Goal: Find specific page/section: Find specific page/section

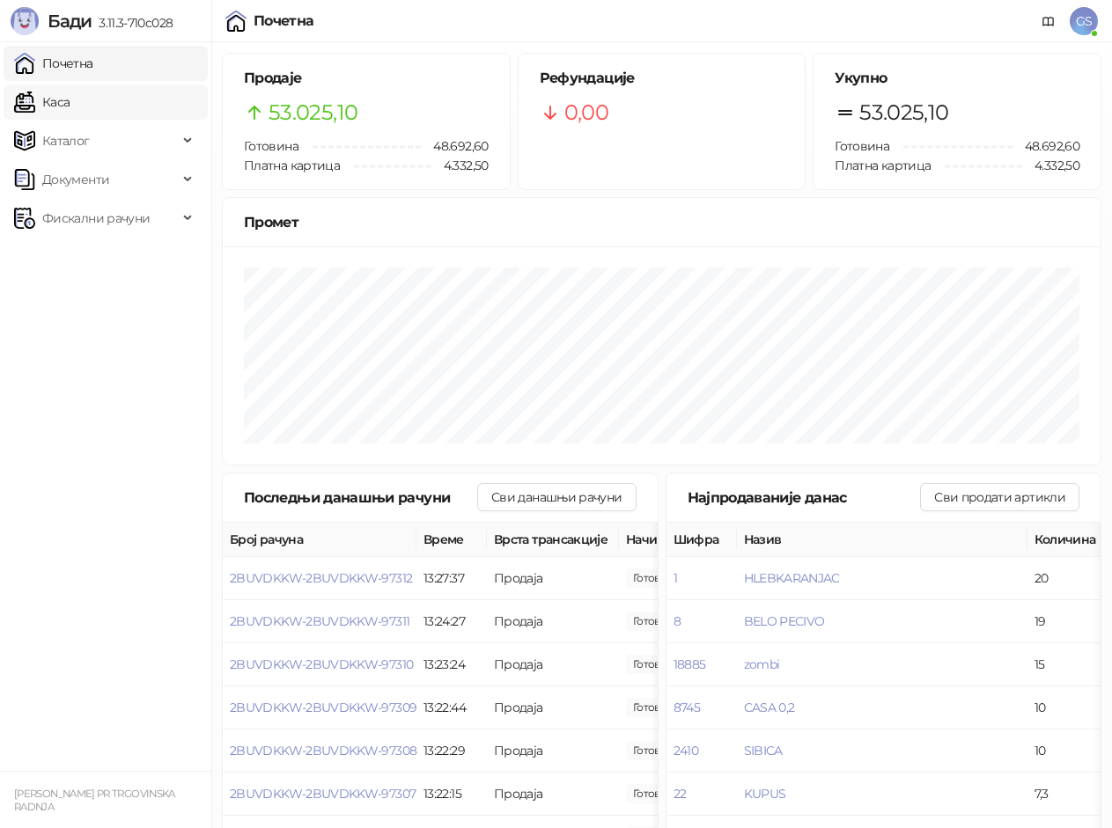
click at [70, 86] on link "Каса" at bounding box center [41, 101] width 55 height 35
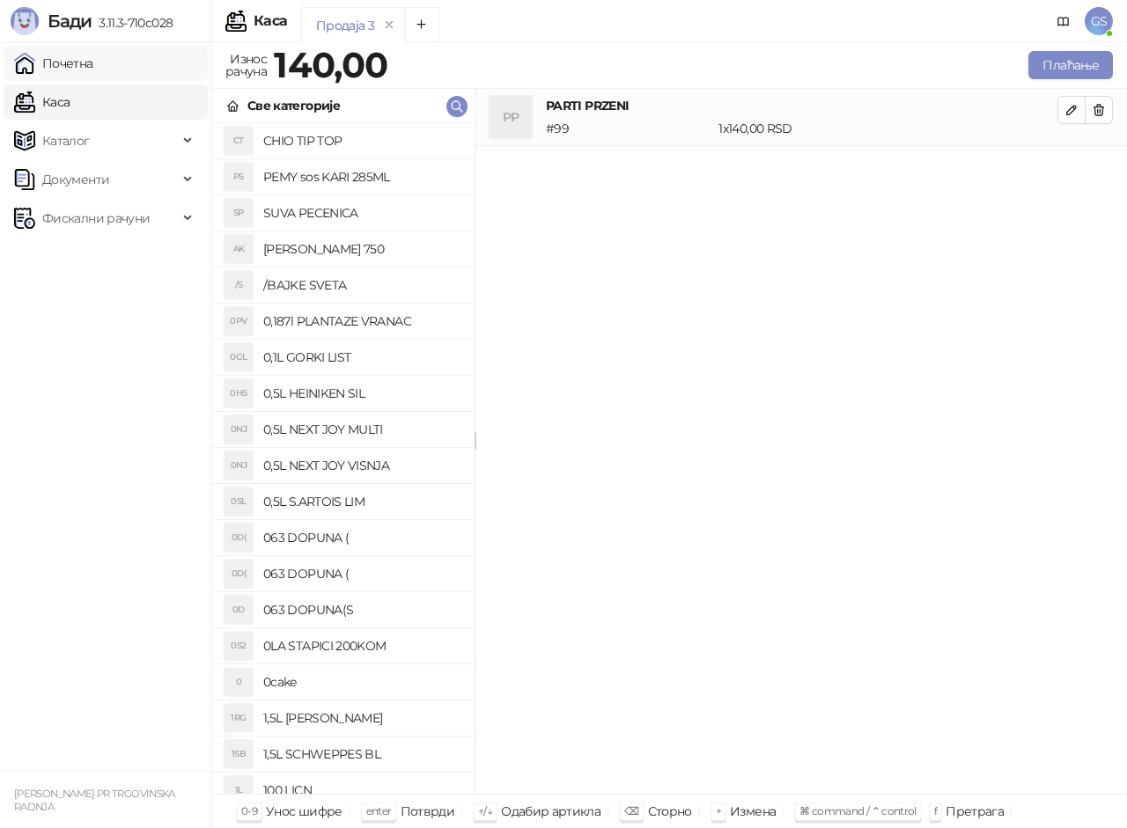
click at [93, 67] on link "Почетна" at bounding box center [53, 63] width 79 height 35
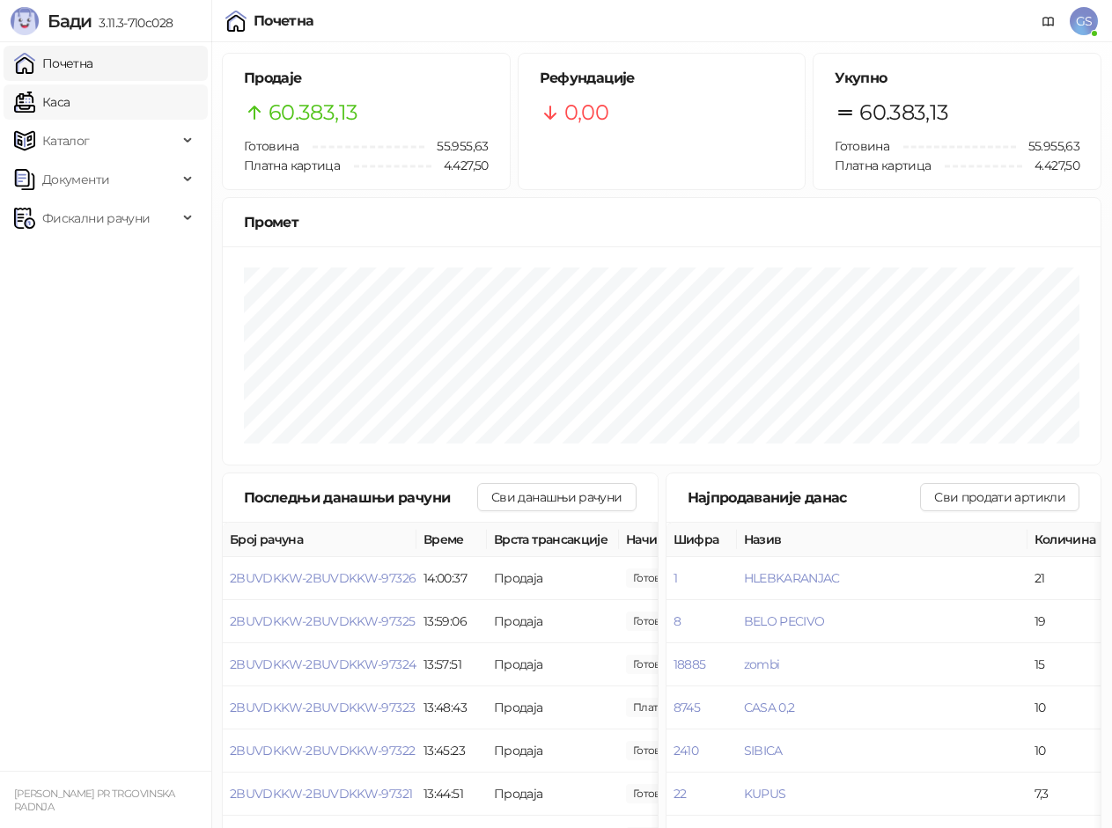
click at [70, 96] on link "Каса" at bounding box center [41, 101] width 55 height 35
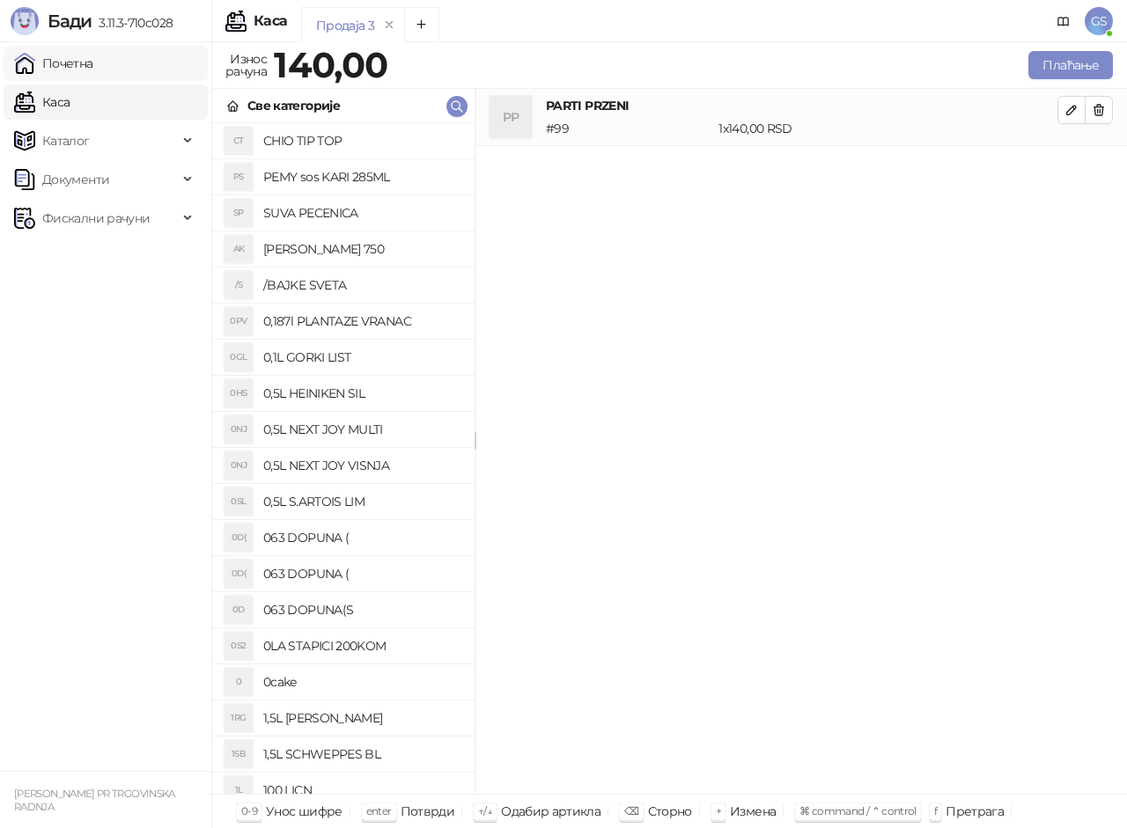
click at [93, 62] on link "Почетна" at bounding box center [53, 63] width 79 height 35
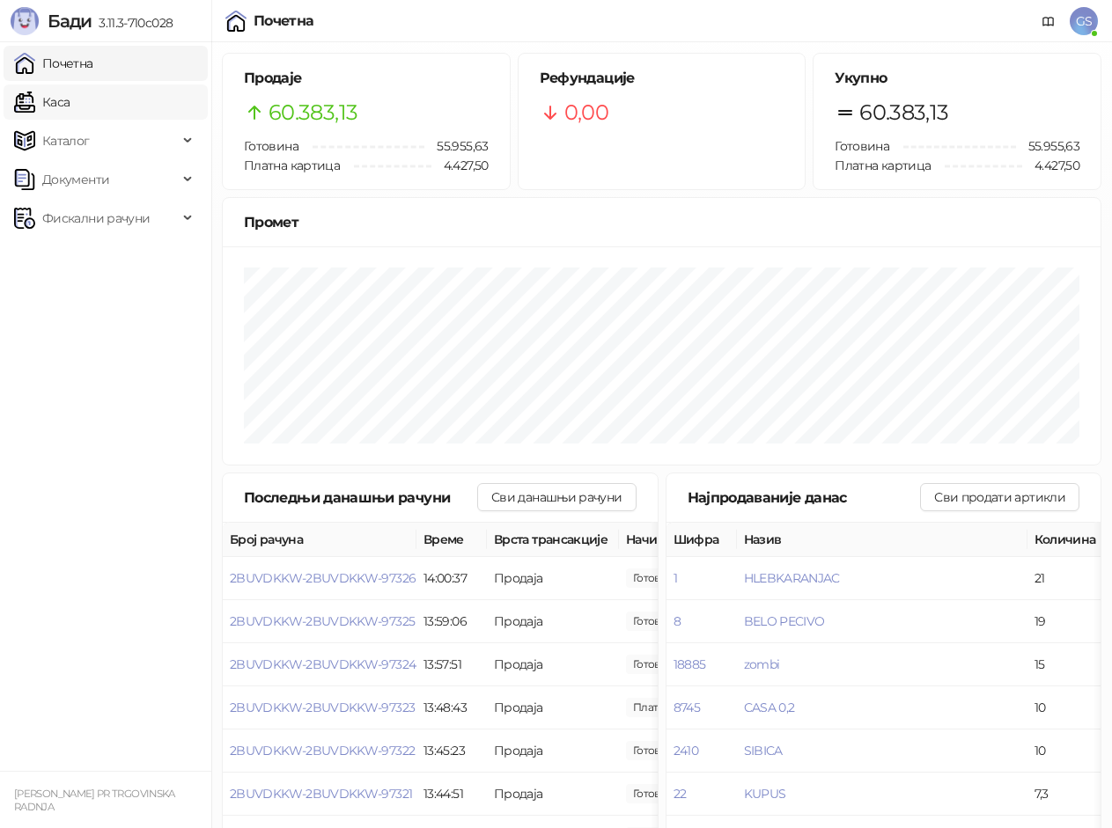
click at [70, 106] on link "Каса" at bounding box center [41, 101] width 55 height 35
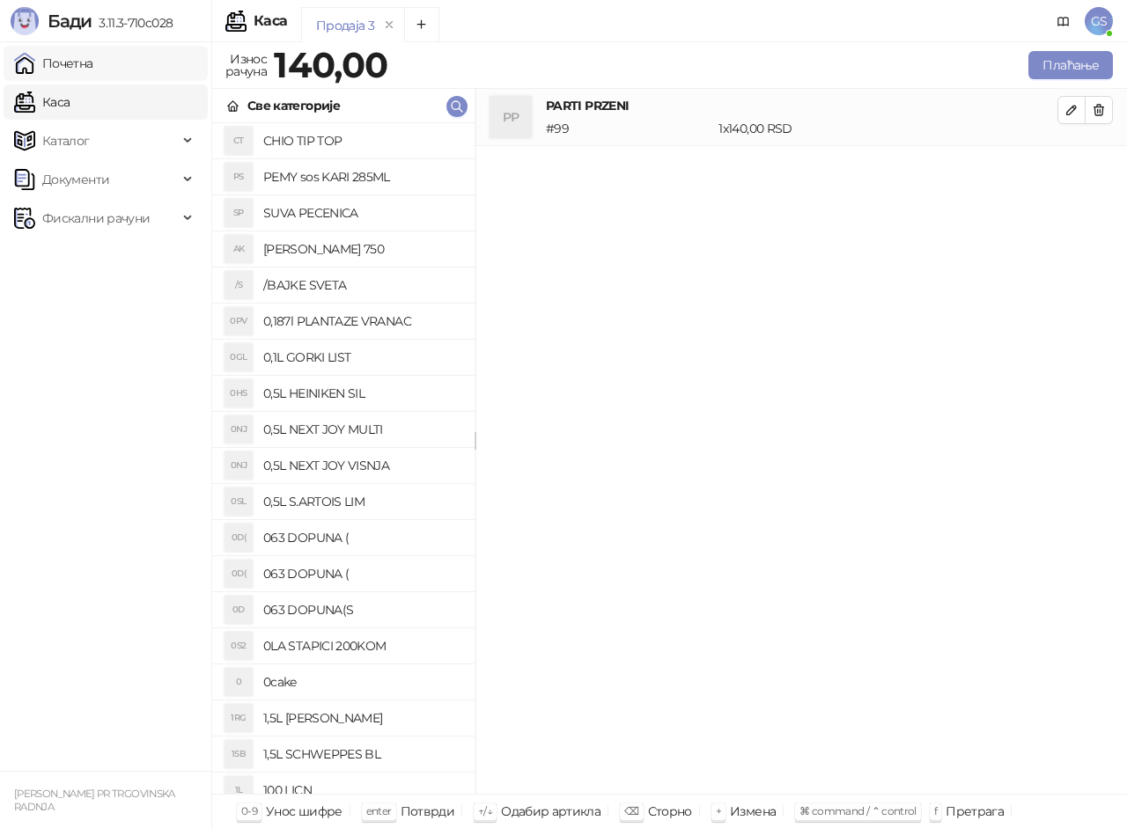
click at [92, 69] on link "Почетна" at bounding box center [53, 63] width 79 height 35
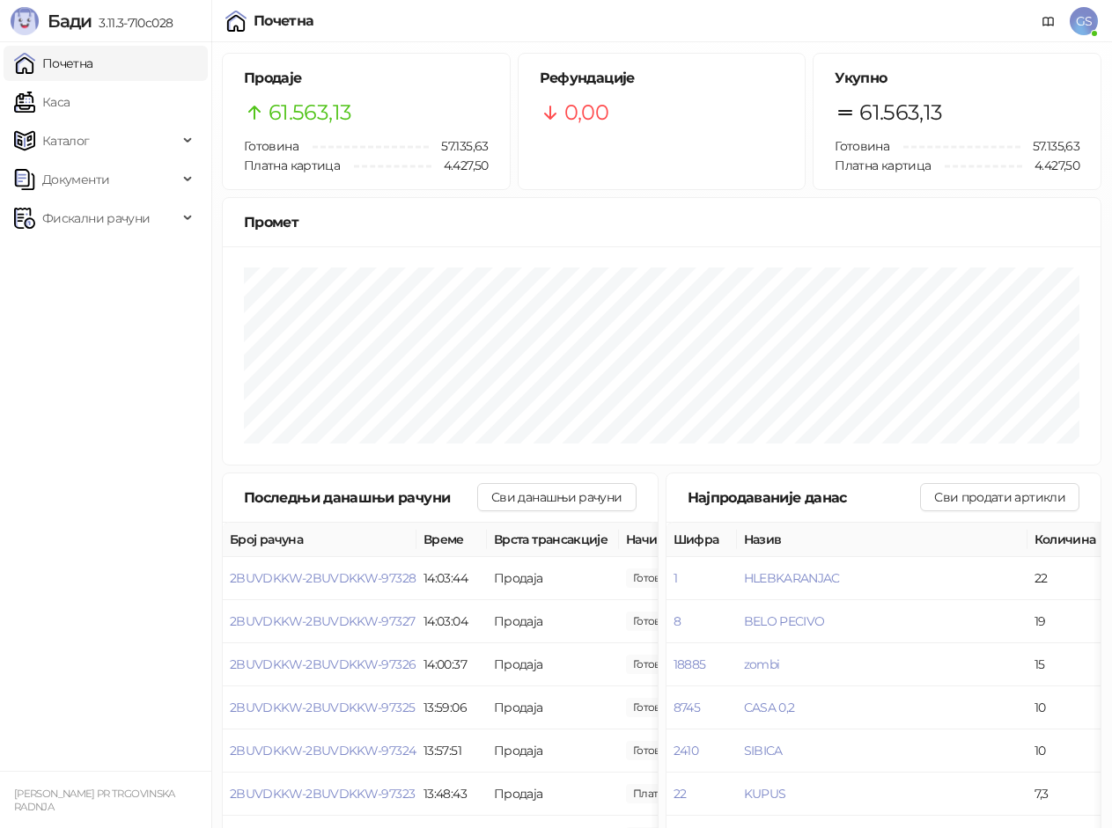
click at [14, 46] on link "Почетна" at bounding box center [53, 63] width 79 height 35
click at [800, 3] on div "Почетна GS" at bounding box center [555, 21] width 1083 height 42
